Goal: Information Seeking & Learning: Learn about a topic

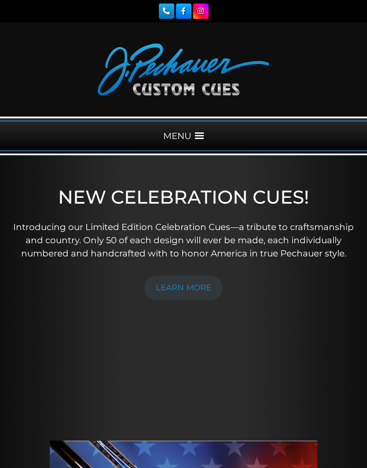
click at [197, 134] on span at bounding box center [199, 136] width 9 height 9
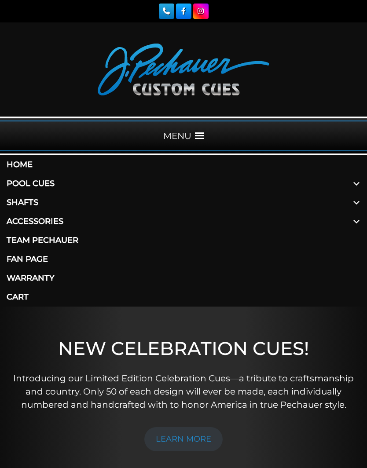
click at [353, 205] on span at bounding box center [356, 202] width 21 height 19
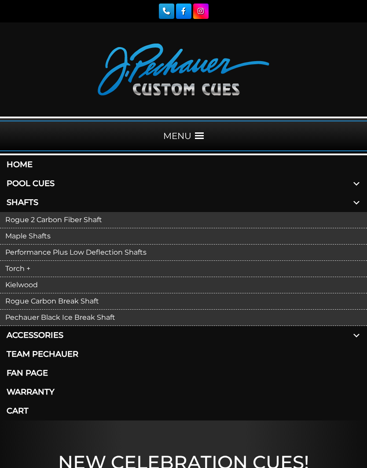
click at [26, 268] on link "Torch +" at bounding box center [183, 269] width 367 height 16
click at [114, 253] on link "Performance Plus Low Deflection Shafts" at bounding box center [183, 253] width 367 height 16
click at [30, 286] on link "Kielwood" at bounding box center [183, 285] width 367 height 16
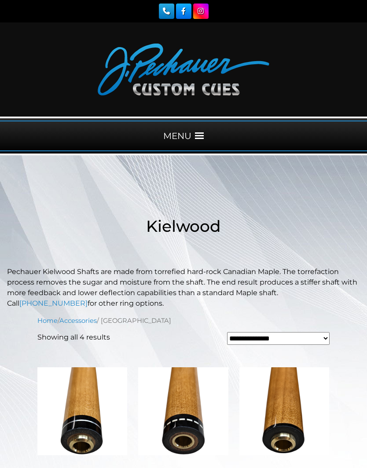
click at [197, 135] on span at bounding box center [199, 136] width 9 height 9
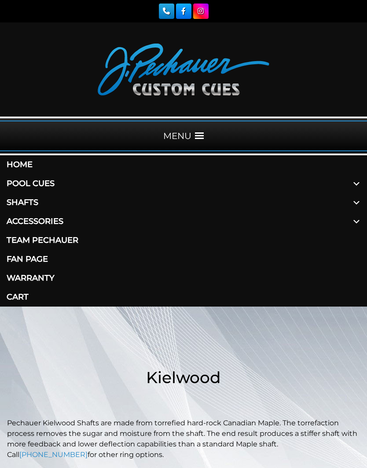
click at [357, 197] on span at bounding box center [356, 202] width 21 height 19
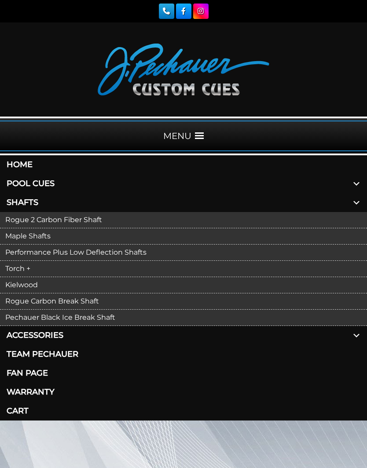
click at [36, 238] on link "Maple Shafts" at bounding box center [183, 236] width 367 height 16
click at [308, 399] on link "Warranty" at bounding box center [183, 392] width 367 height 19
